Goal: Task Accomplishment & Management: Manage account settings

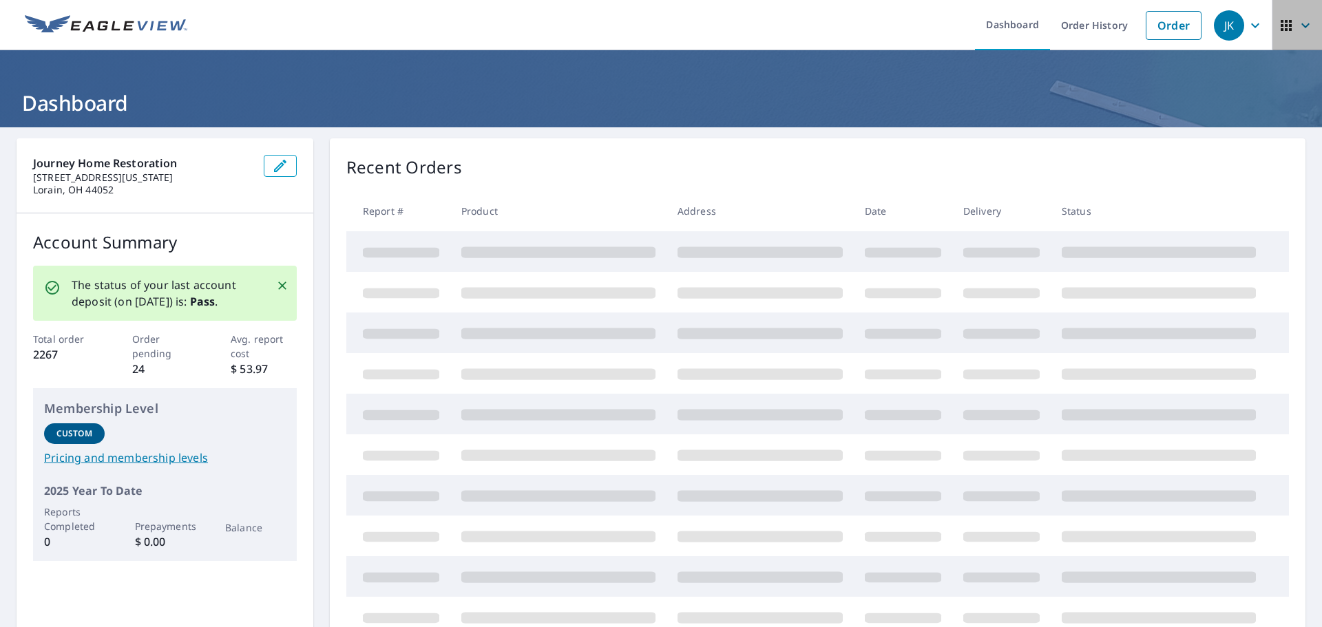
click at [1280, 30] on icon "button" at bounding box center [1285, 25] width 11 height 11
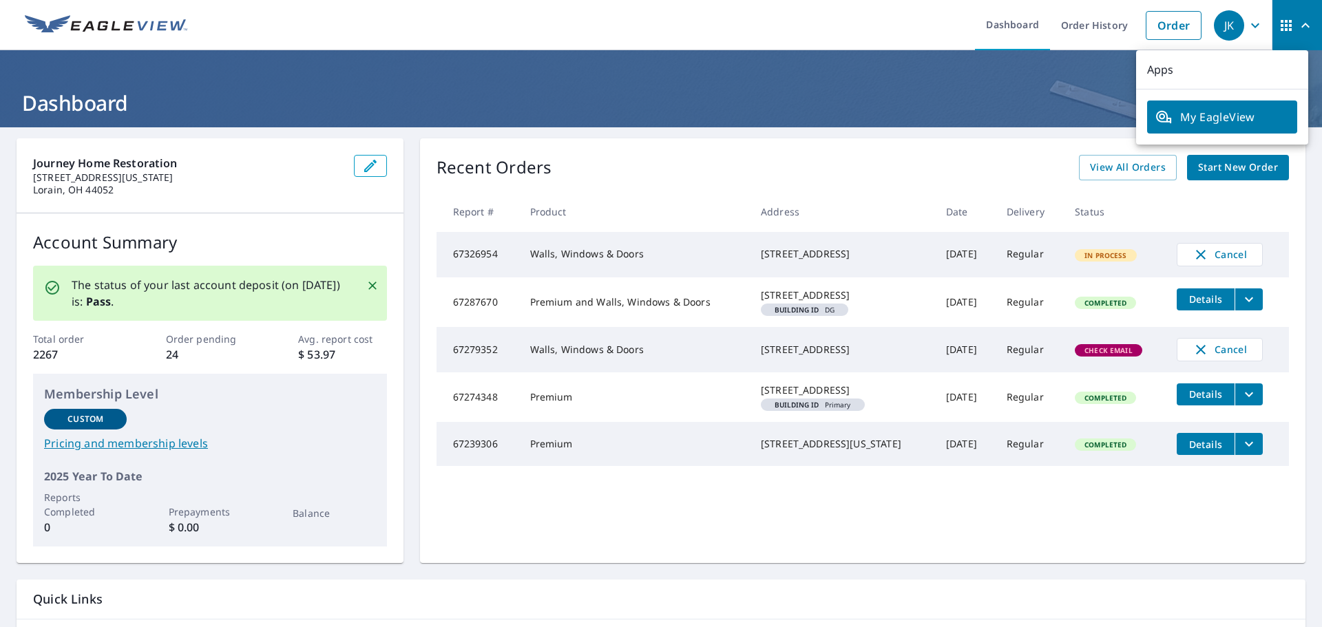
click at [1297, 19] on icon "button" at bounding box center [1305, 25] width 17 height 17
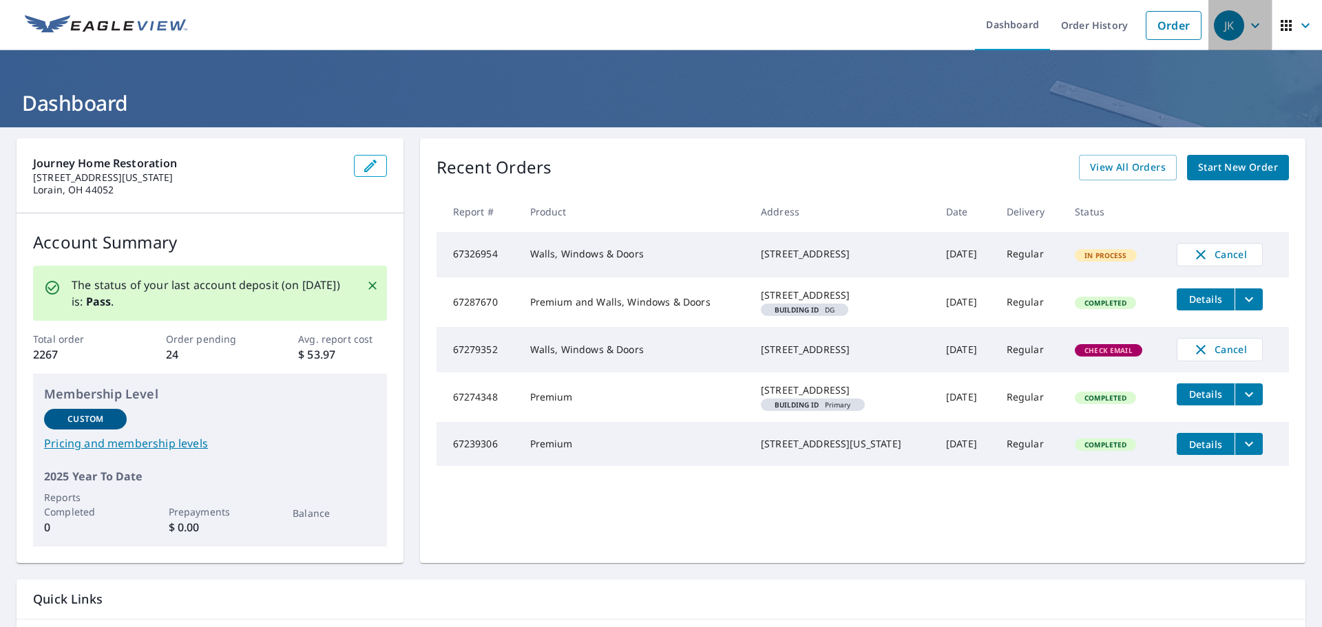
click at [1247, 18] on icon "button" at bounding box center [1255, 25] width 17 height 17
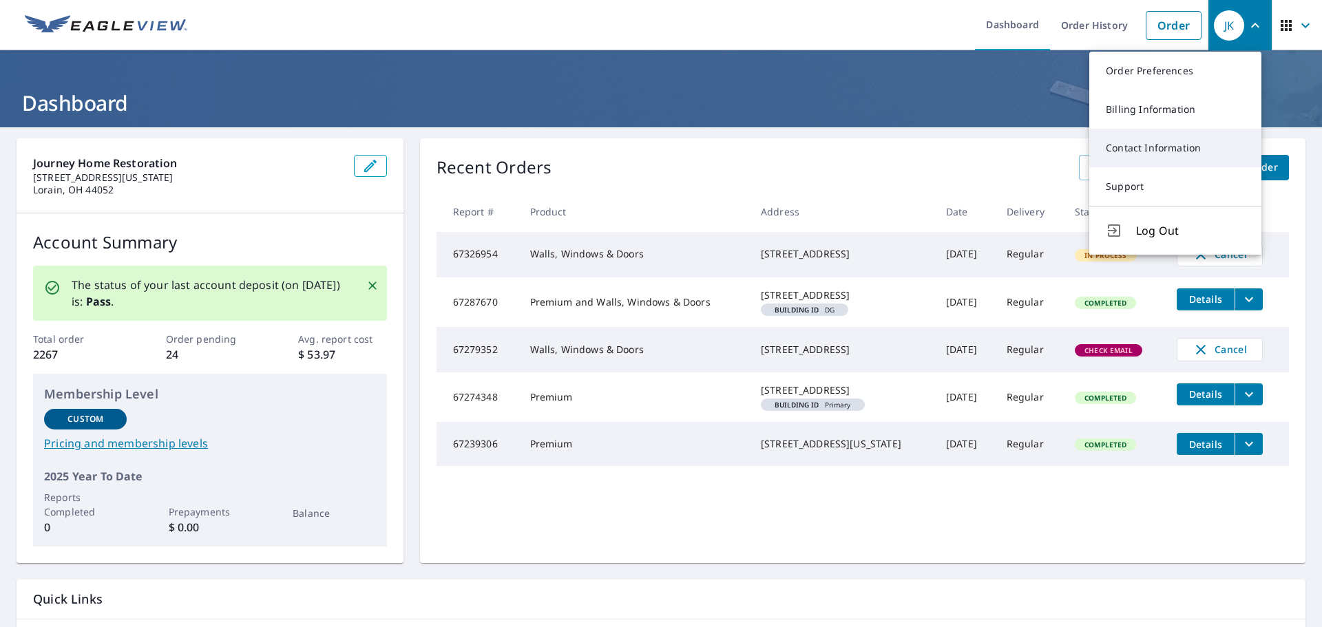
click at [1132, 144] on link "Contact Information" at bounding box center [1175, 148] width 172 height 39
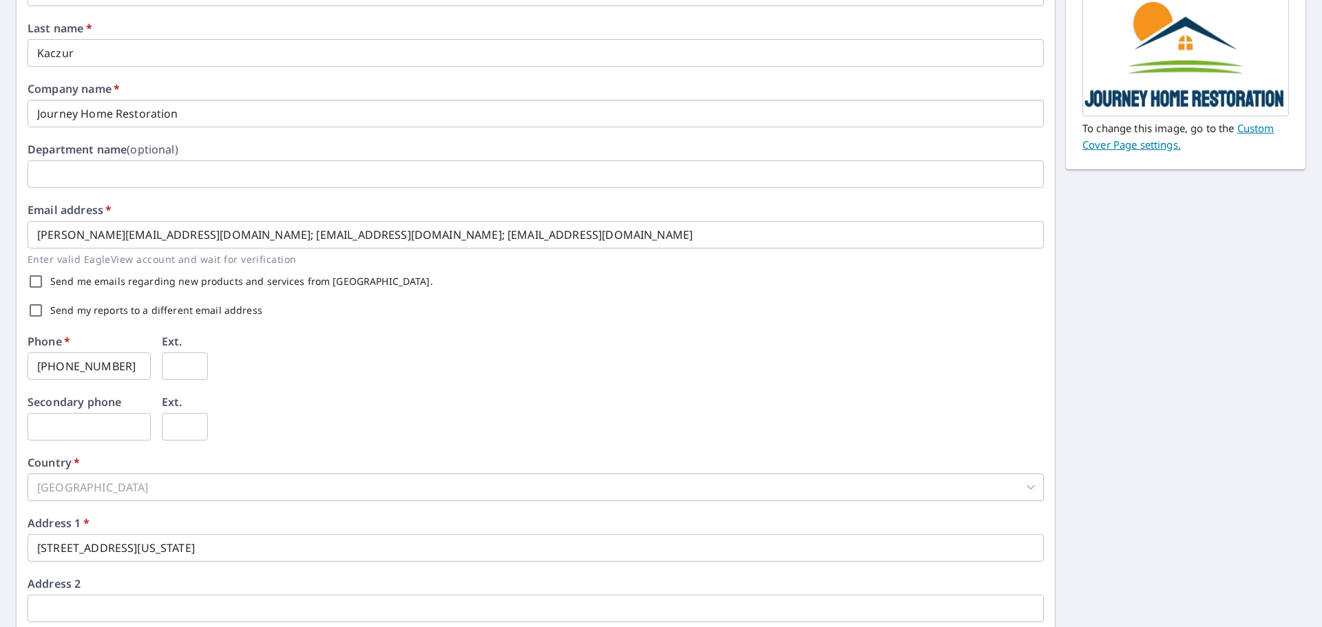
scroll to position [136, 0]
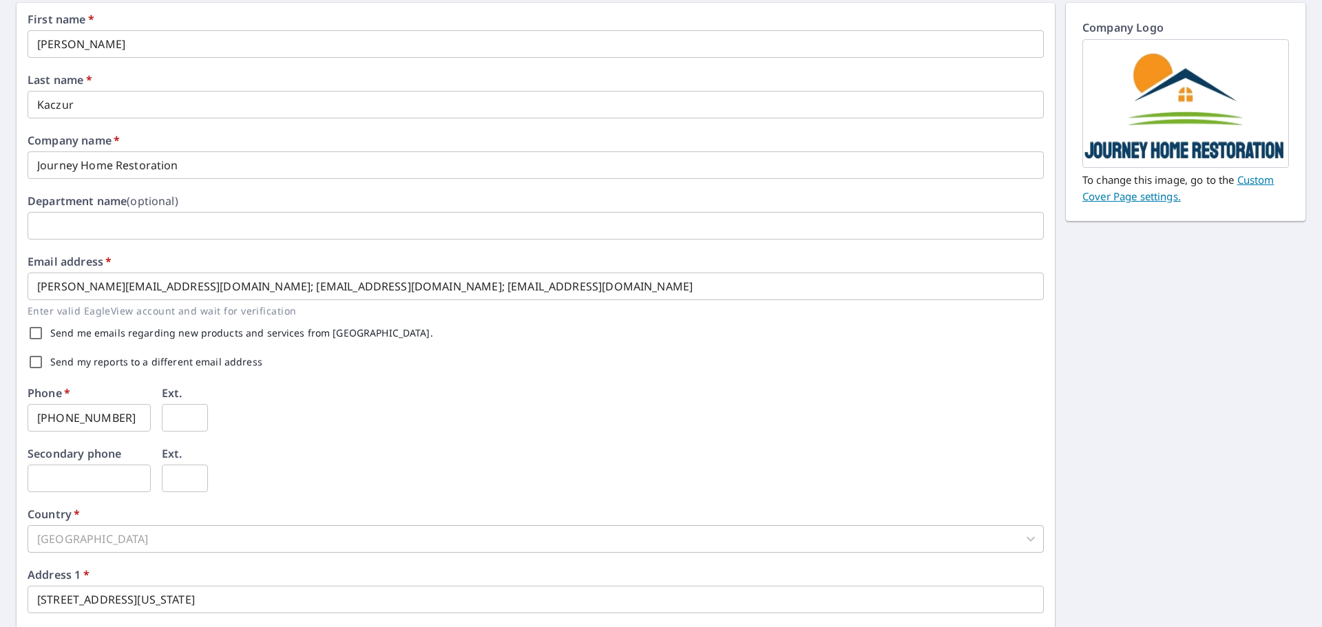
click at [695, 291] on input "[PERSON_NAME][EMAIL_ADDRESS][DOMAIN_NAME]; [EMAIL_ADDRESS][DOMAIN_NAME]; [EMAIL…" at bounding box center [536, 287] width 1016 height 28
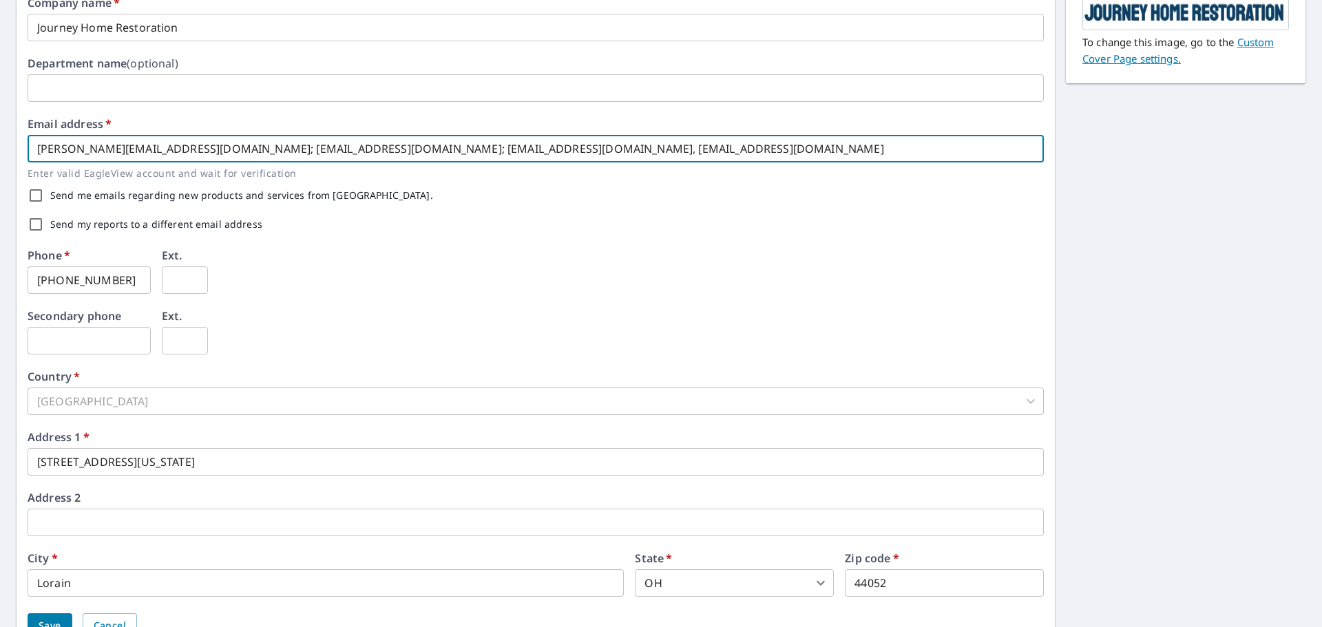
scroll to position [342, 0]
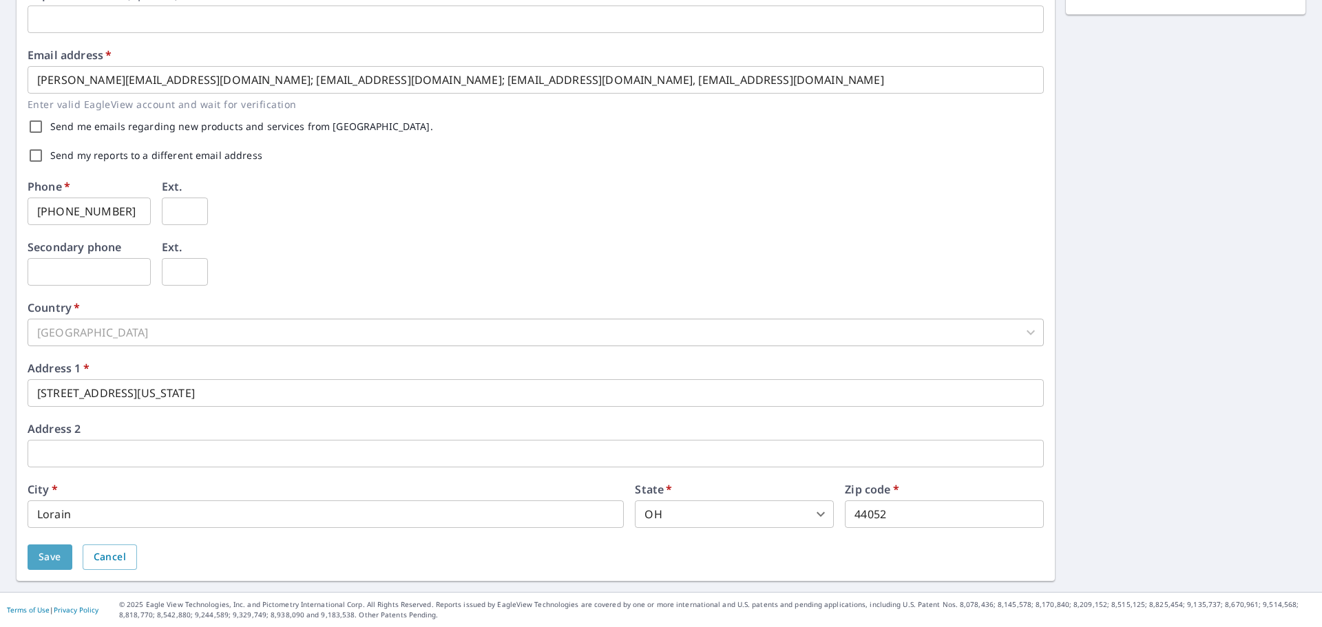
click at [54, 553] on span "Save" at bounding box center [50, 557] width 23 height 17
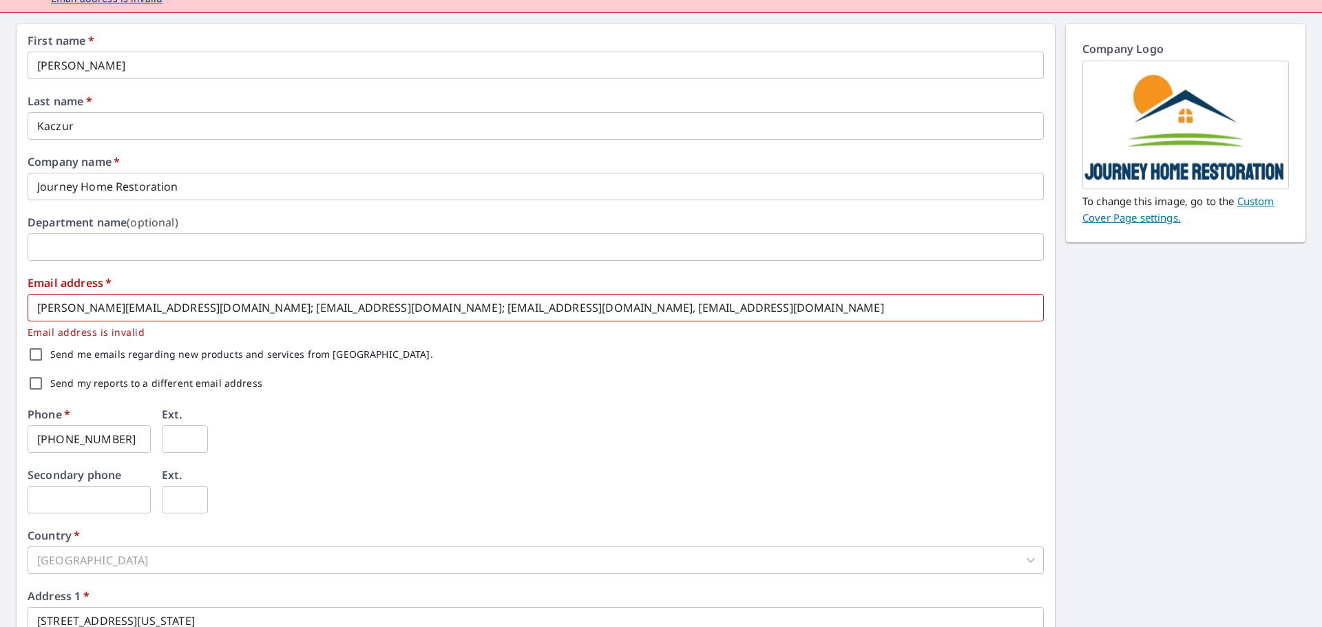
scroll to position [0, 0]
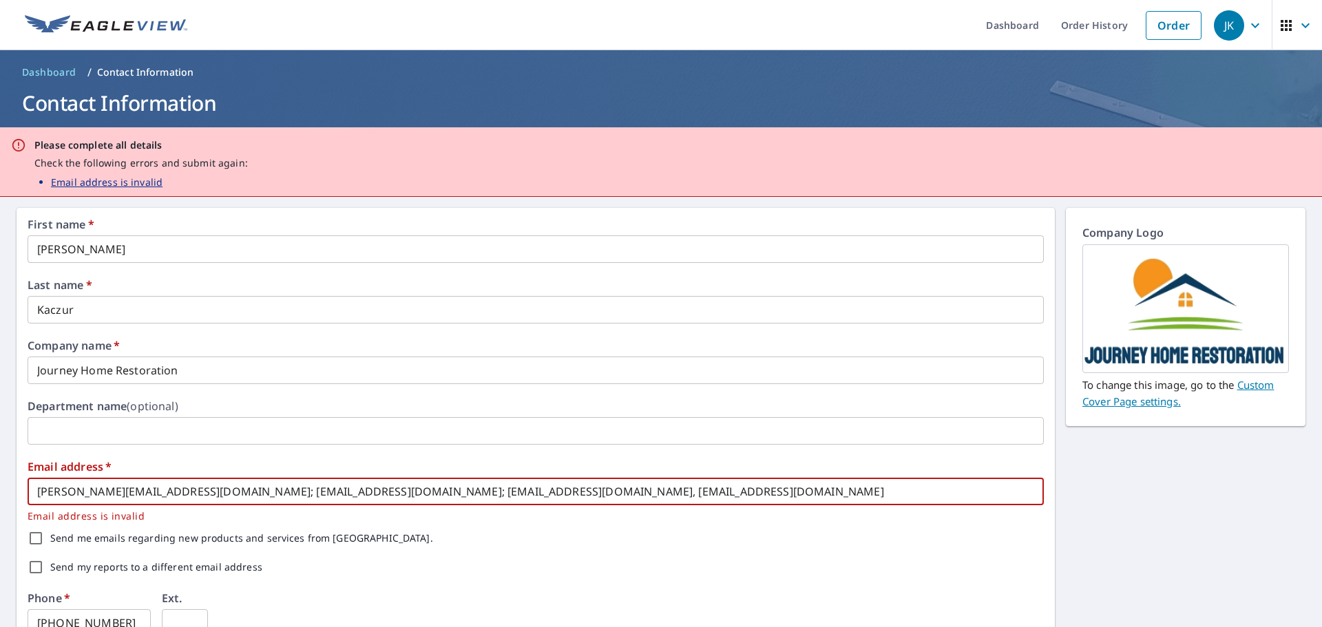
click at [675, 489] on input "[PERSON_NAME][EMAIL_ADDRESS][DOMAIN_NAME]; [EMAIL_ADDRESS][DOMAIN_NAME]; [EMAIL…" at bounding box center [536, 492] width 1016 height 28
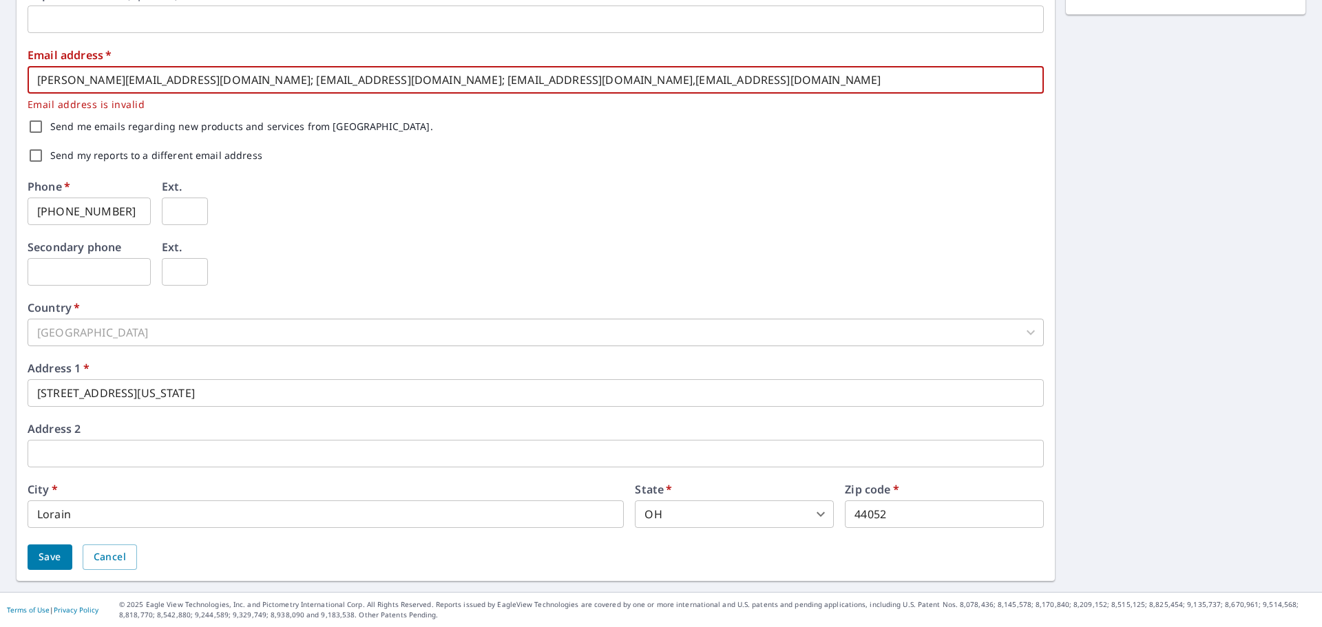
click at [63, 558] on button "Save" at bounding box center [50, 557] width 45 height 25
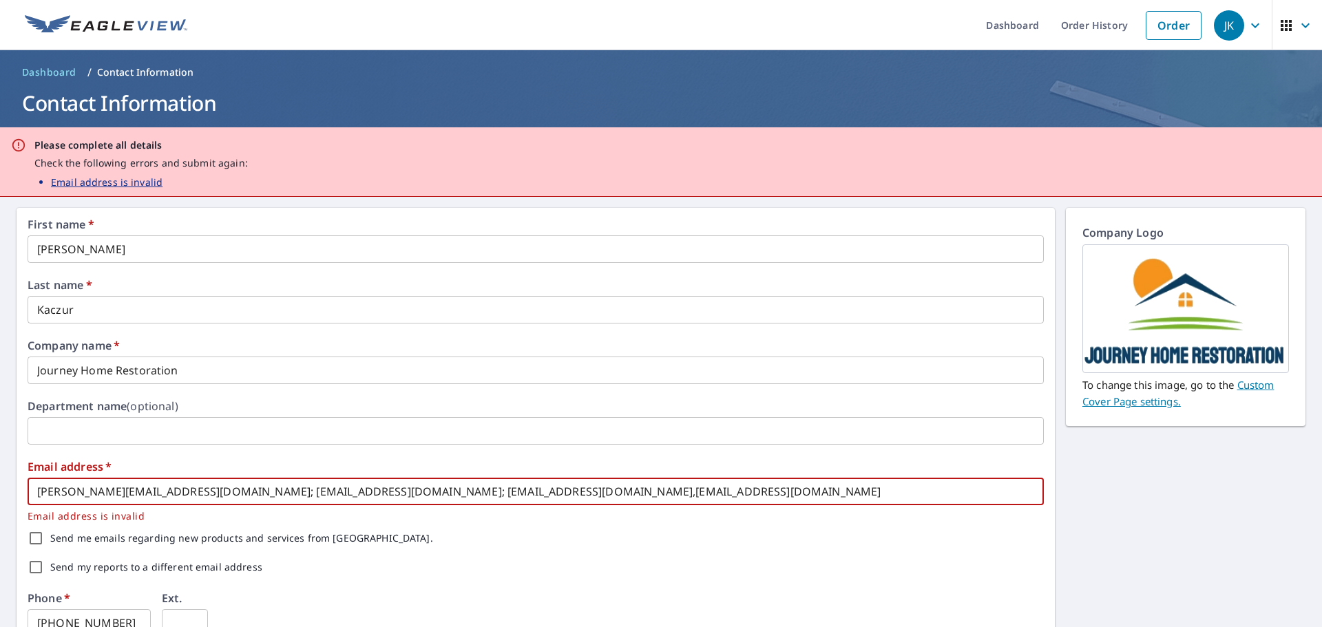
click at [675, 497] on input "[PERSON_NAME][EMAIL_ADDRESS][DOMAIN_NAME]; [EMAIL_ADDRESS][DOMAIN_NAME]; [EMAIL…" at bounding box center [536, 492] width 1016 height 28
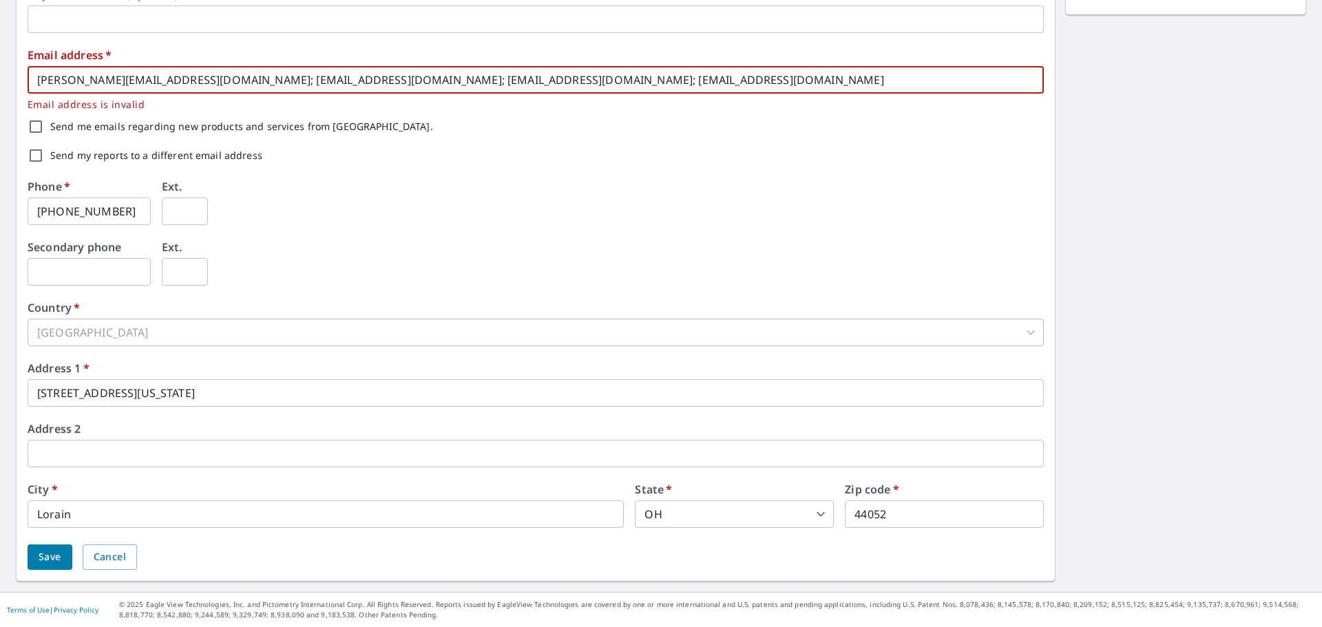
click at [53, 556] on span "Save" at bounding box center [50, 557] width 23 height 17
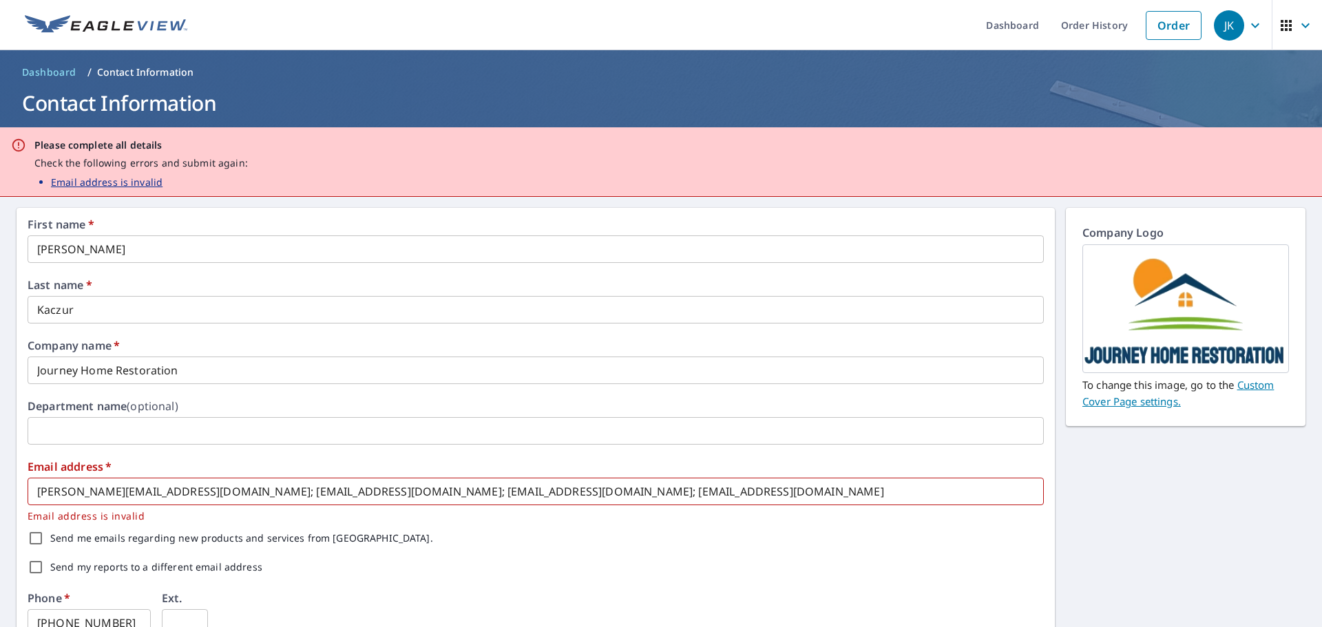
click at [94, 183] on p "Email address is invalid" at bounding box center [107, 182] width 112 height 14
drag, startPoint x: 787, startPoint y: 494, endPoint x: 674, endPoint y: 487, distance: 113.1
click at [674, 487] on input "[PERSON_NAME][EMAIL_ADDRESS][DOMAIN_NAME]; [EMAIL_ADDRESS][DOMAIN_NAME]; [EMAIL…" at bounding box center [536, 492] width 1016 height 28
click at [794, 496] on input "[PERSON_NAME][EMAIL_ADDRESS][DOMAIN_NAME]; [EMAIL_ADDRESS][DOMAIN_NAME]; [EMAIL…" at bounding box center [536, 492] width 1016 height 28
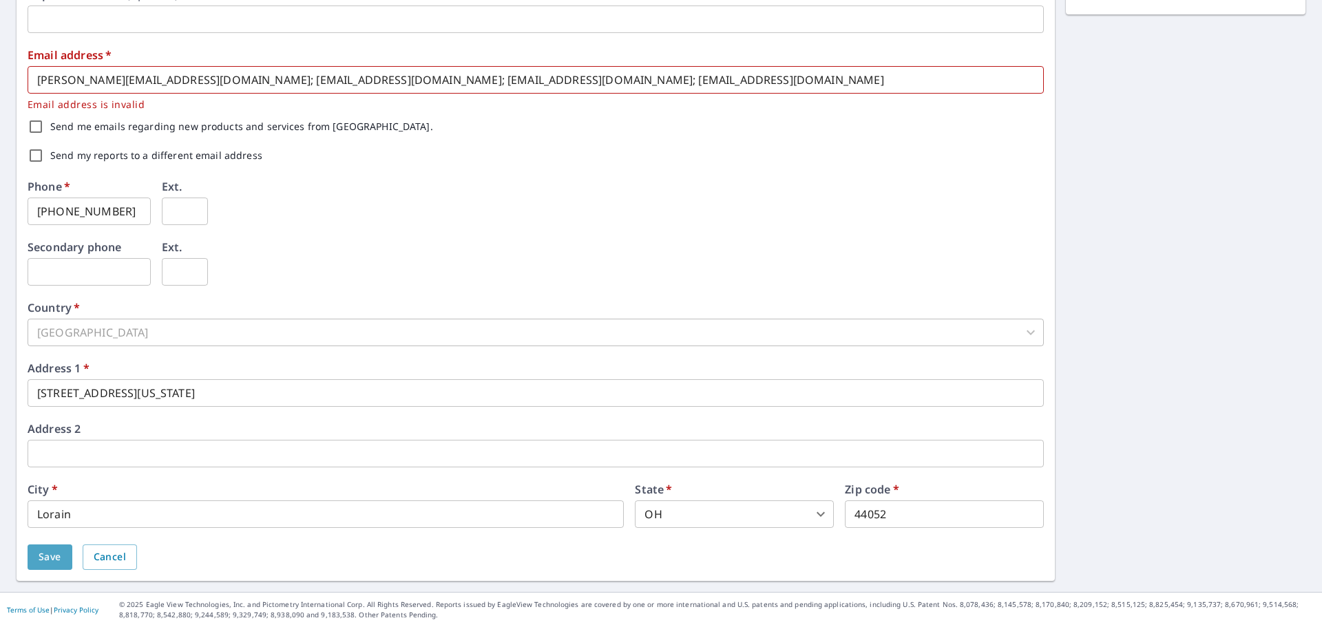
click at [54, 556] on span "Save" at bounding box center [50, 557] width 23 height 17
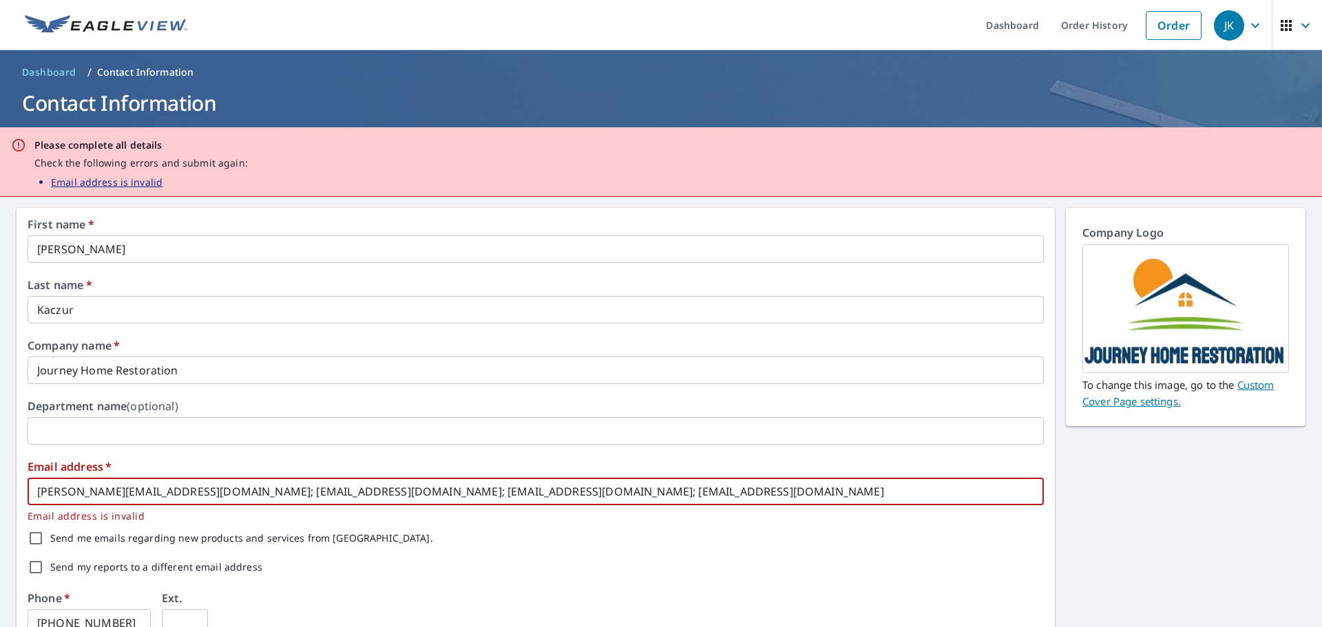
drag, startPoint x: 443, startPoint y: 489, endPoint x: 239, endPoint y: 488, distance: 203.8
click at [239, 488] on input "[PERSON_NAME][EMAIL_ADDRESS][DOMAIN_NAME]; [EMAIL_ADDRESS][DOMAIN_NAME]; [EMAIL…" at bounding box center [536, 492] width 1016 height 28
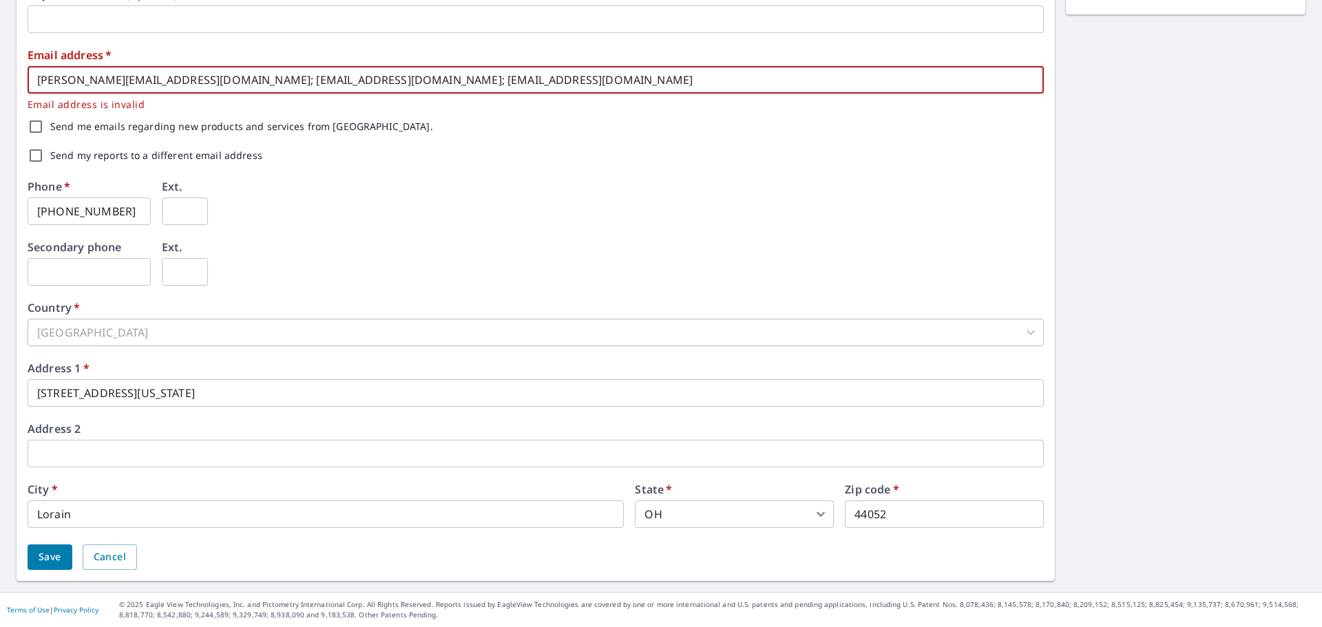
type input "[PERSON_NAME][EMAIL_ADDRESS][DOMAIN_NAME]; [EMAIL_ADDRESS][DOMAIN_NAME]; [EMAIL…"
click at [51, 549] on span "Save" at bounding box center [50, 557] width 23 height 17
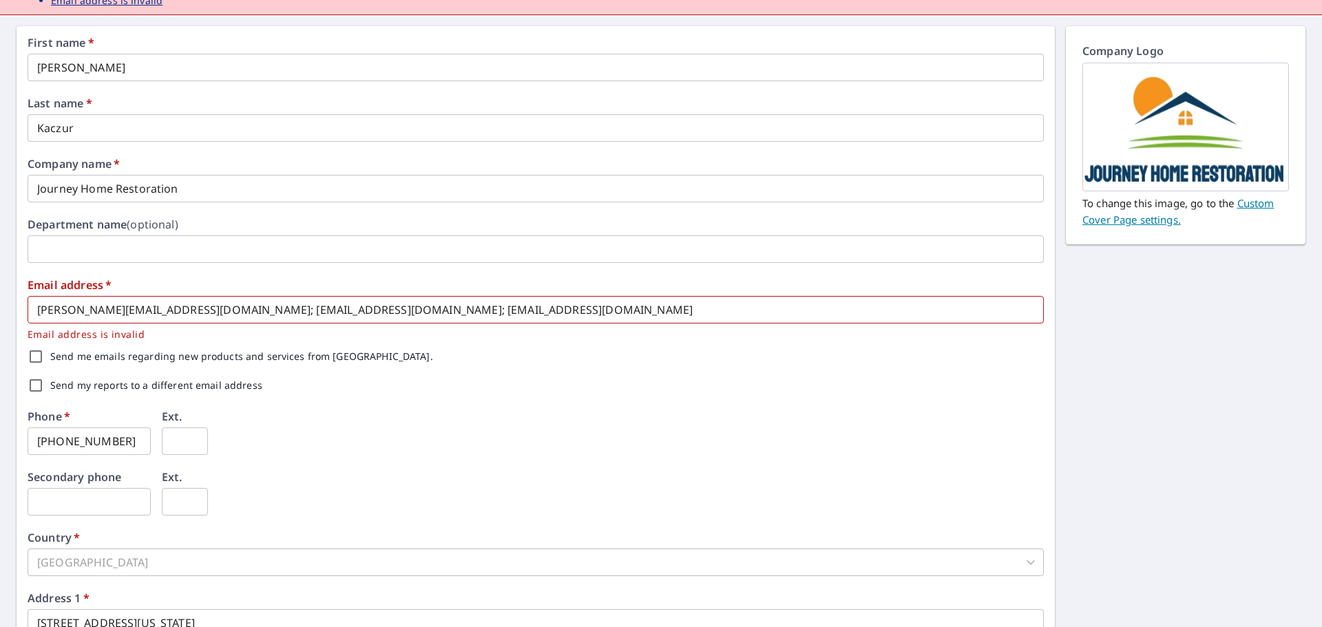
scroll to position [412, 0]
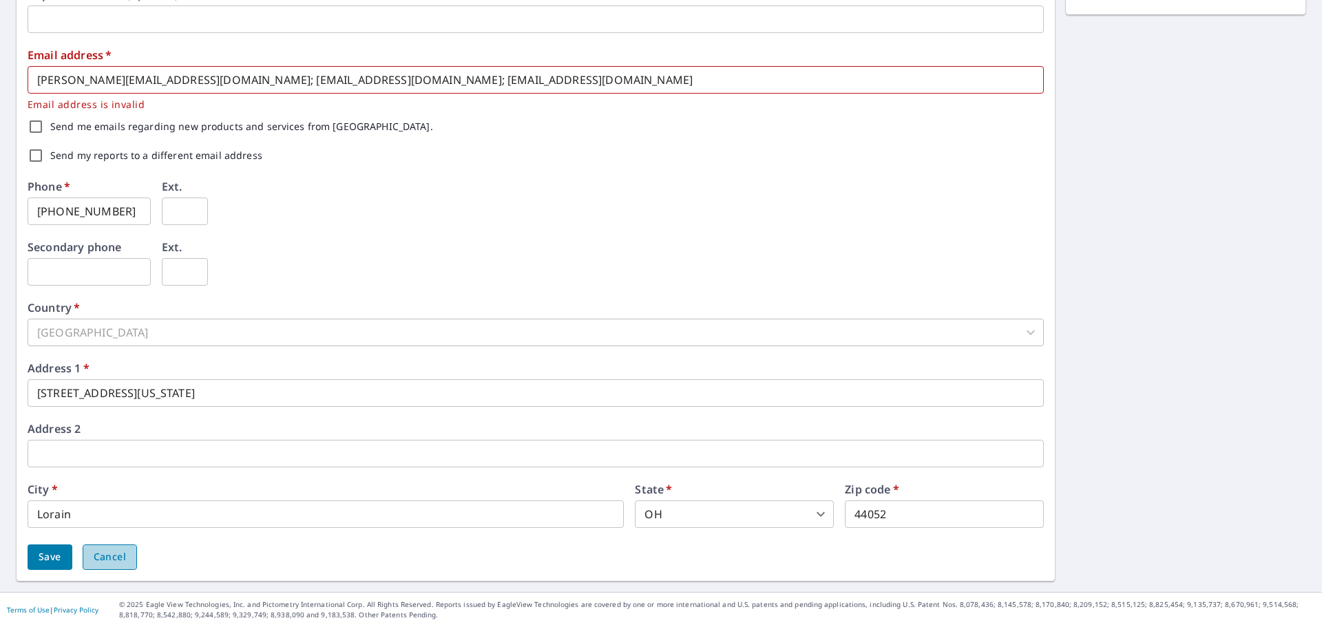
click at [109, 567] on button "Cancel" at bounding box center [110, 557] width 54 height 25
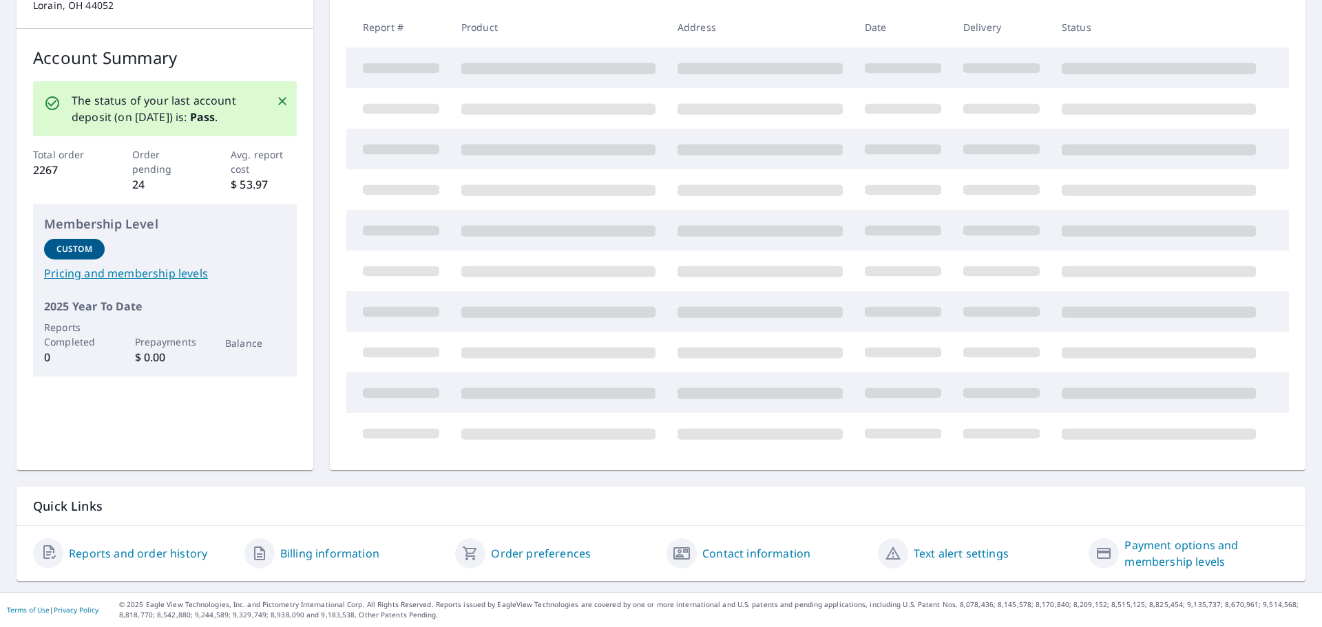
scroll to position [94, 0]
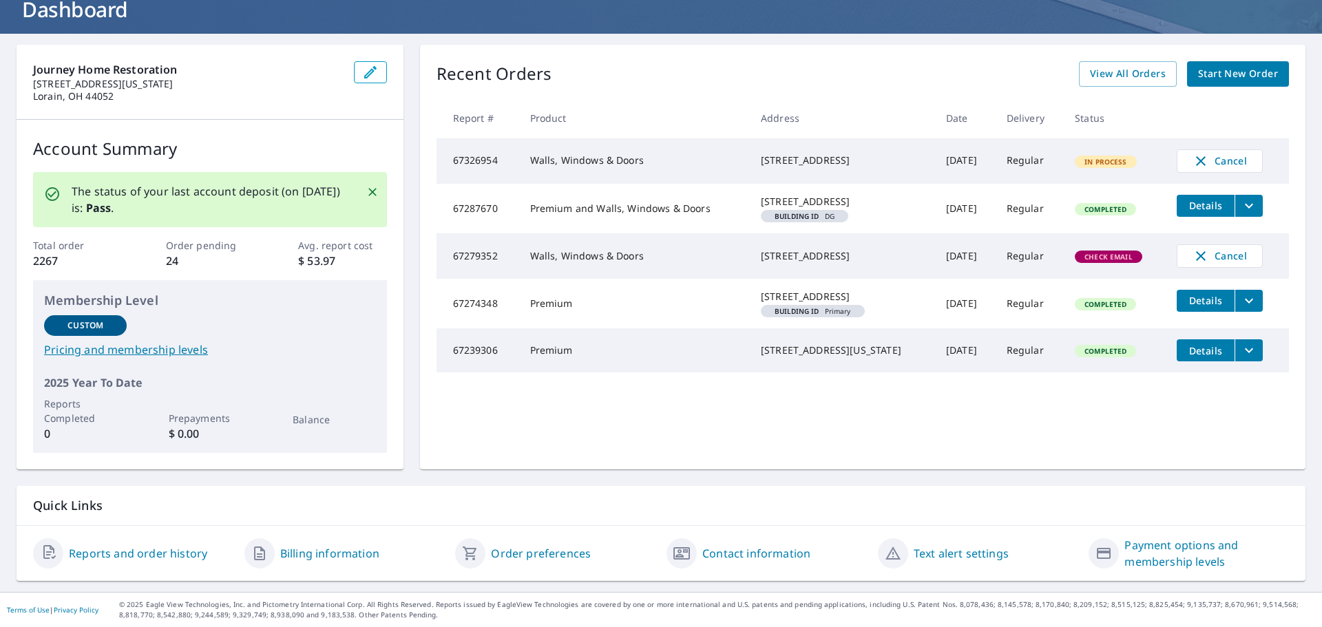
click at [736, 554] on link "Contact information" at bounding box center [756, 553] width 108 height 17
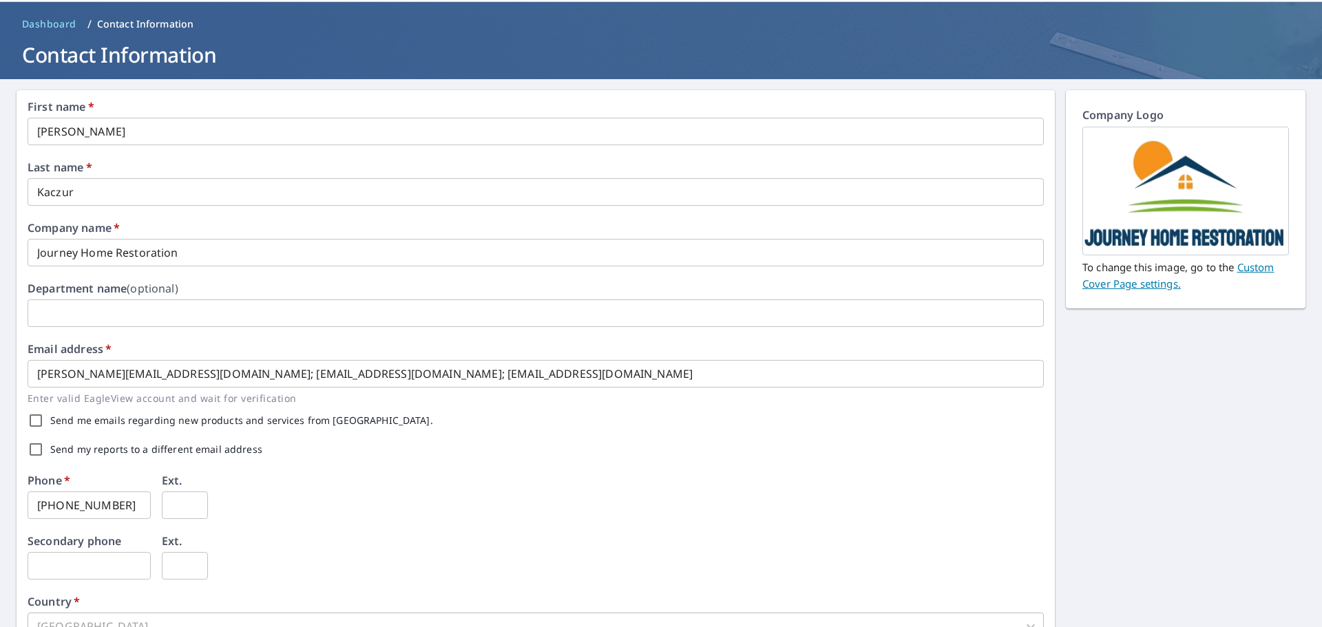
scroll to position [342, 0]
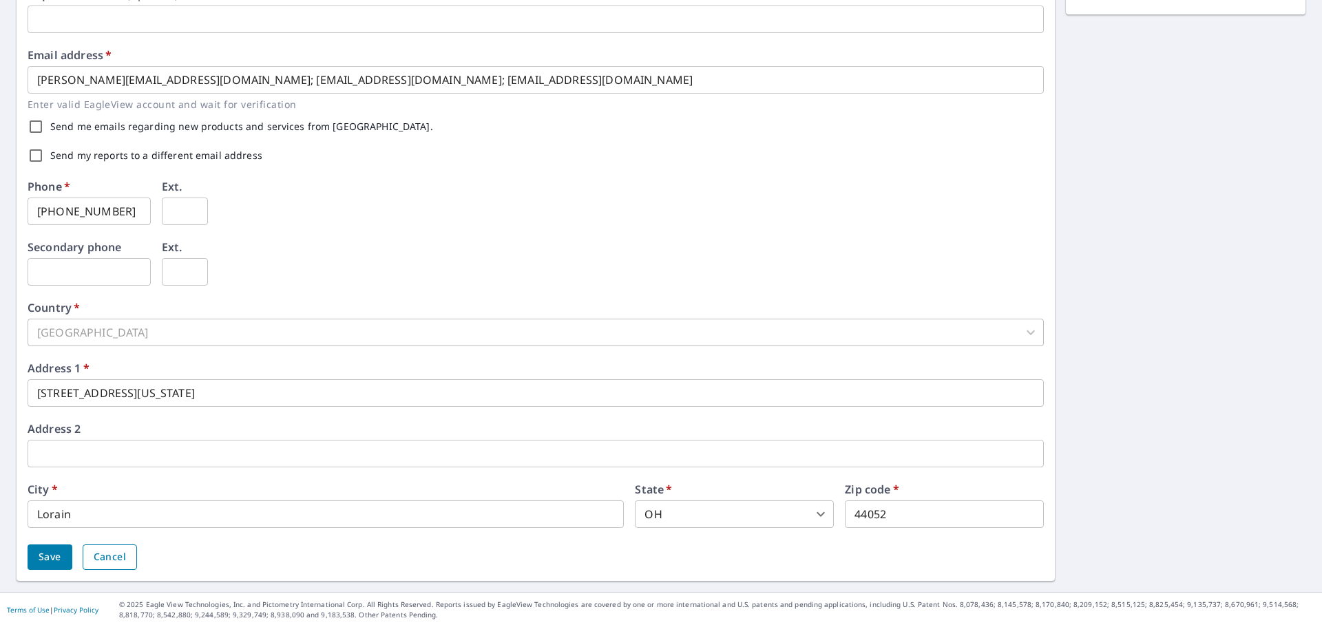
click at [105, 564] on span "Cancel" at bounding box center [110, 557] width 32 height 17
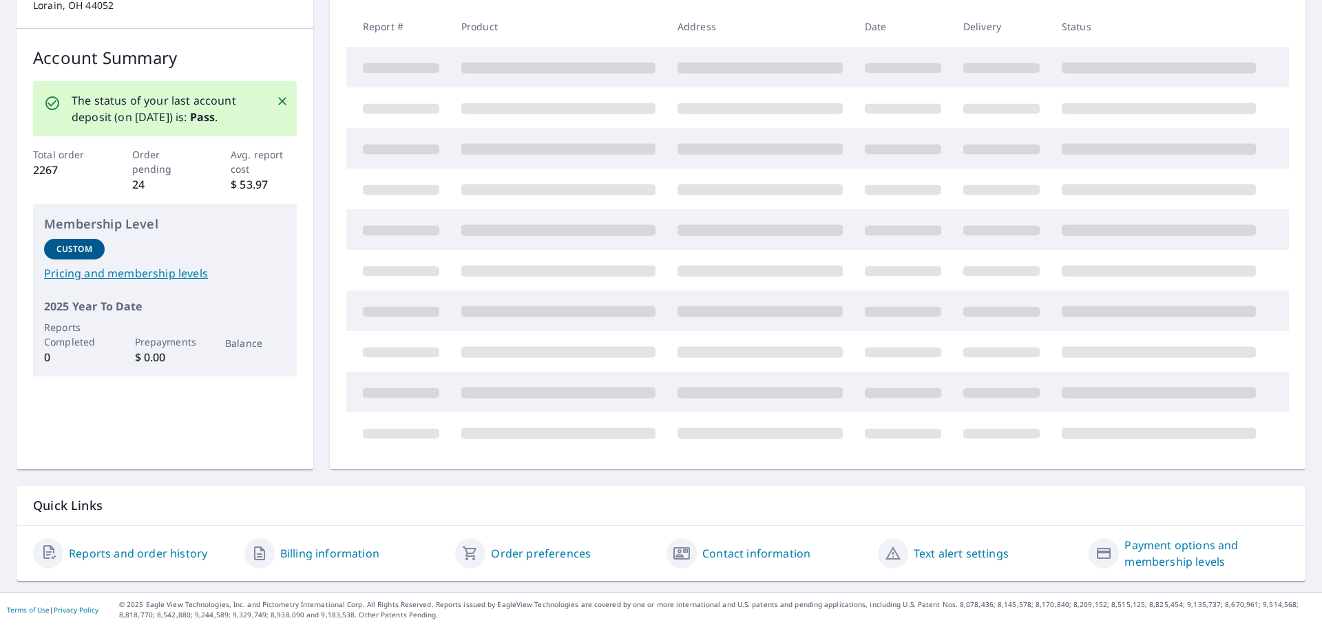
scroll to position [184, 0]
click at [529, 554] on link "Order preferences" at bounding box center [541, 553] width 100 height 17
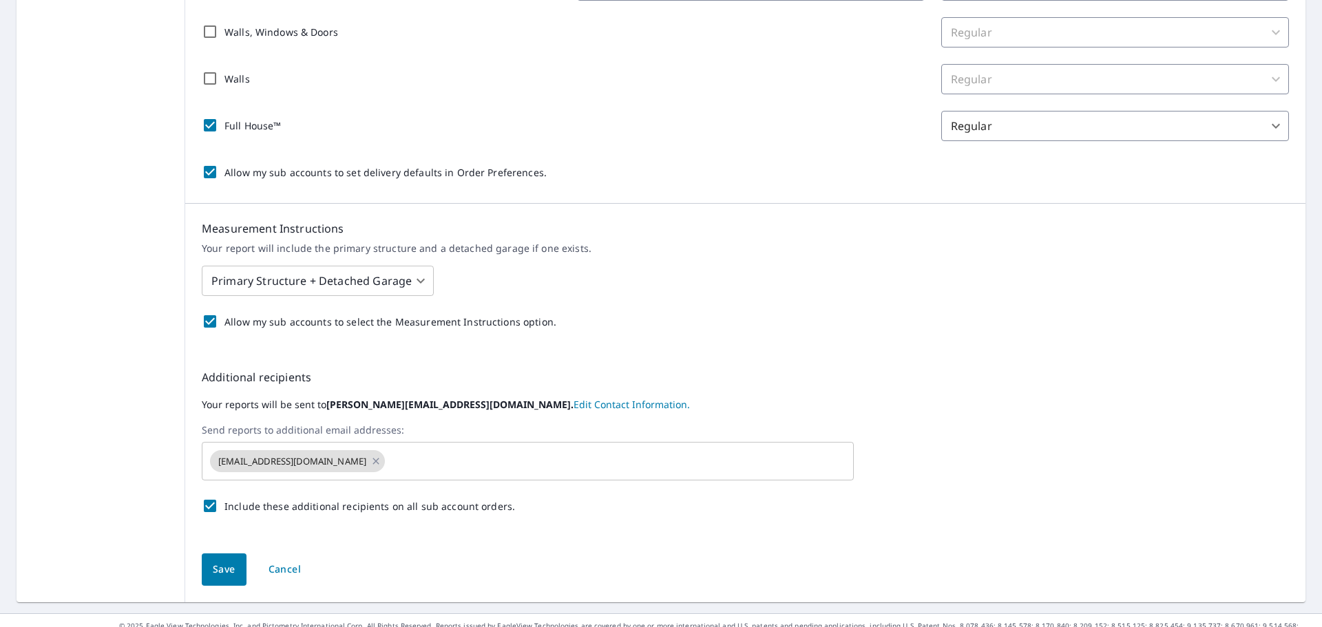
scroll to position [405, 0]
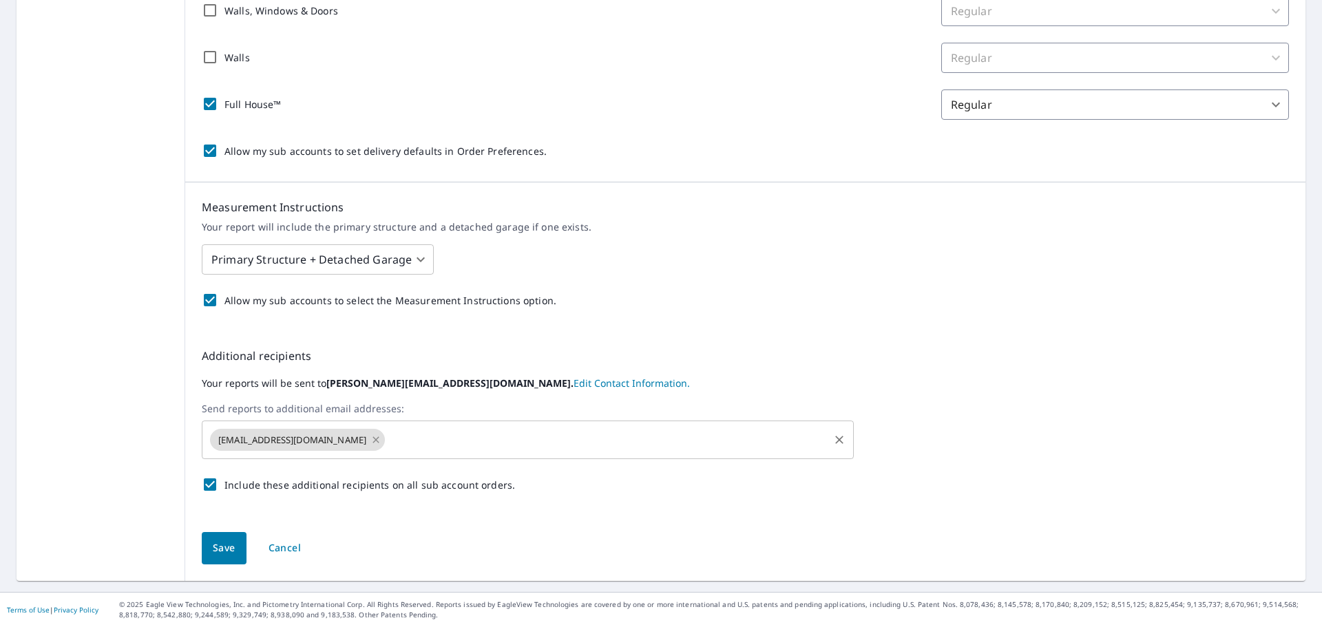
click at [381, 440] on icon at bounding box center [375, 439] width 11 height 15
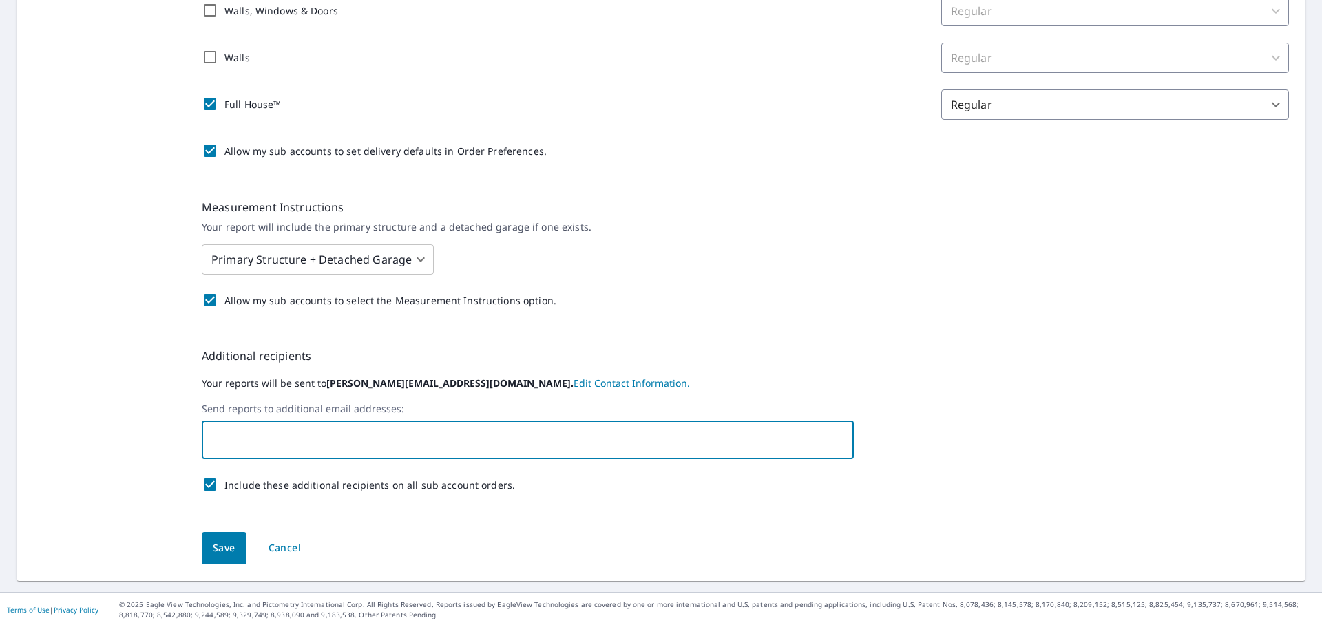
click at [292, 439] on input "text" at bounding box center [517, 440] width 619 height 26
type input "[EMAIL_ADDRESS][DOMAIN_NAME]"
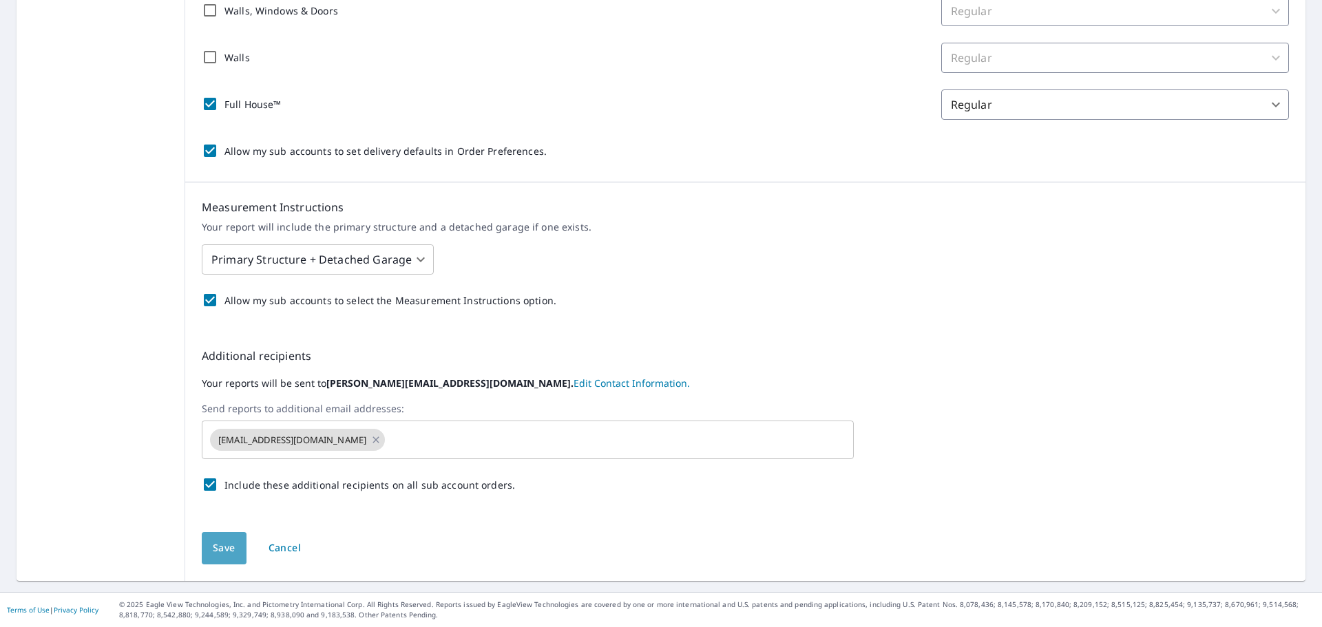
click at [224, 540] on span "Save" at bounding box center [224, 548] width 23 height 17
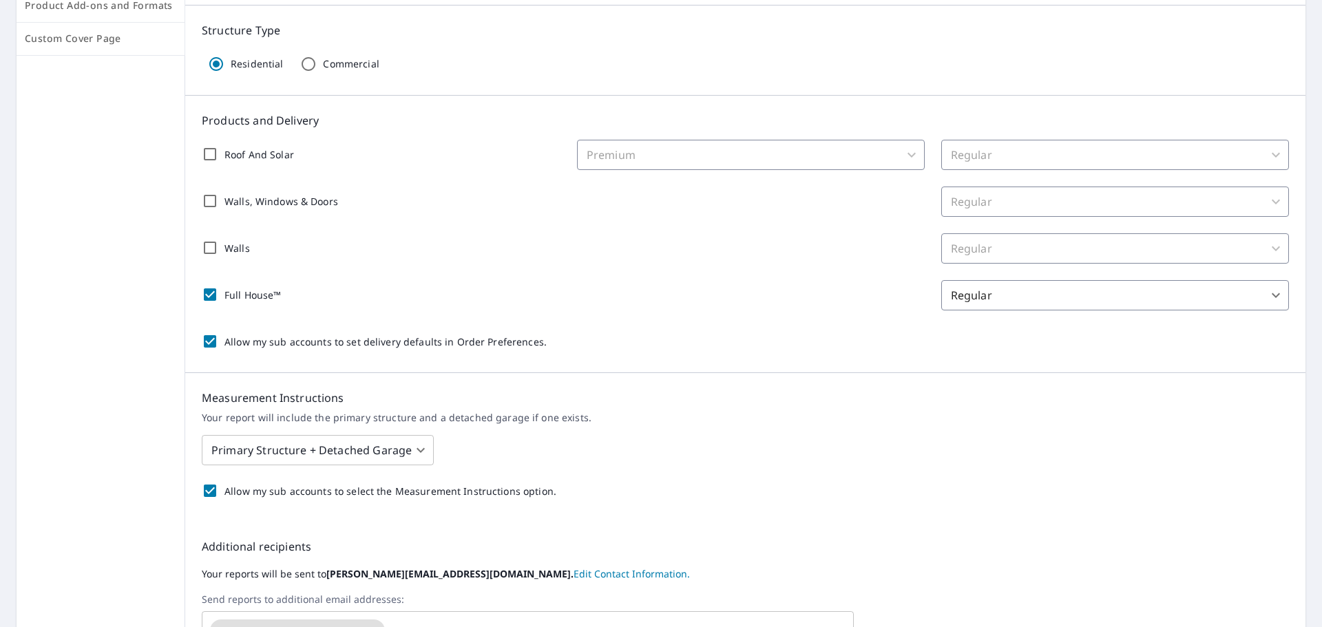
scroll to position [0, 0]
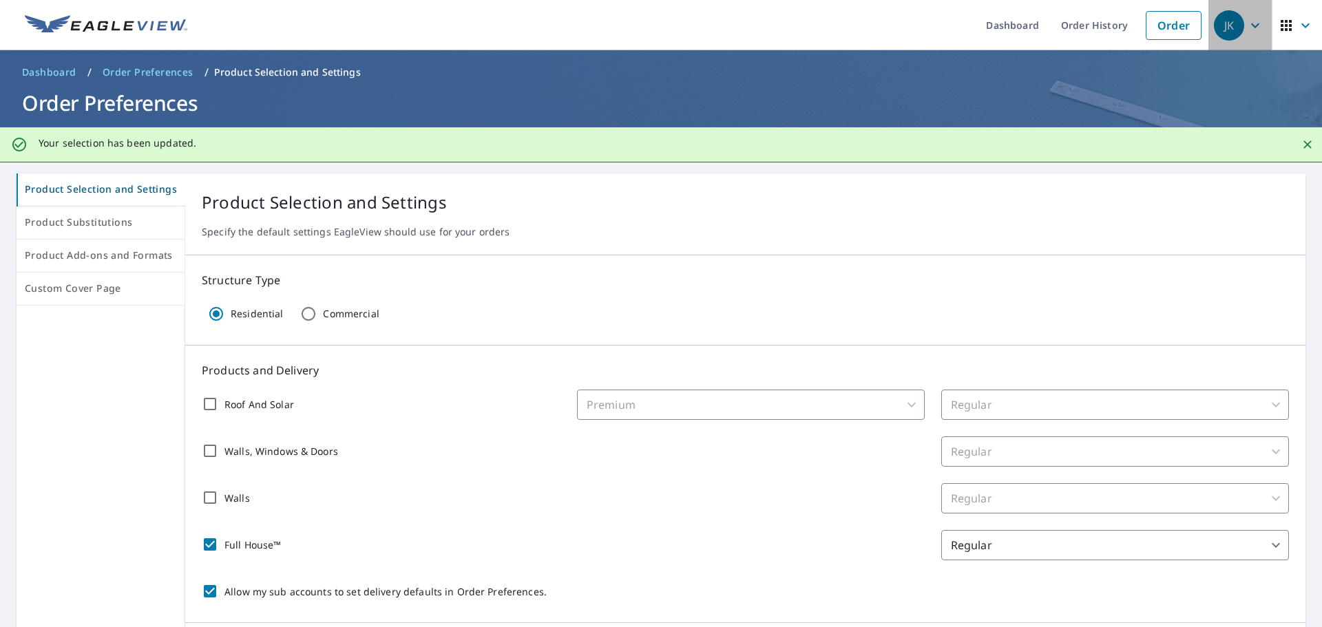
click at [1247, 28] on icon "button" at bounding box center [1255, 25] width 17 height 17
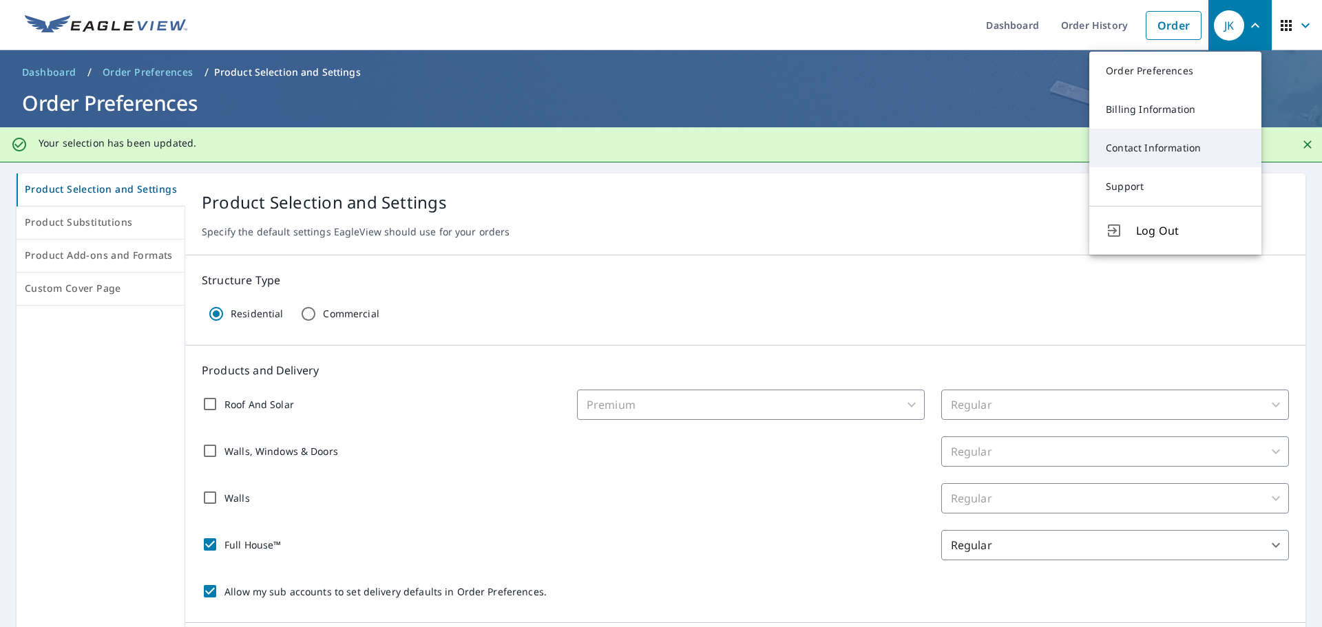
click at [1150, 147] on link "Contact Information" at bounding box center [1175, 148] width 172 height 39
